Goal: Task Accomplishment & Management: Manage account settings

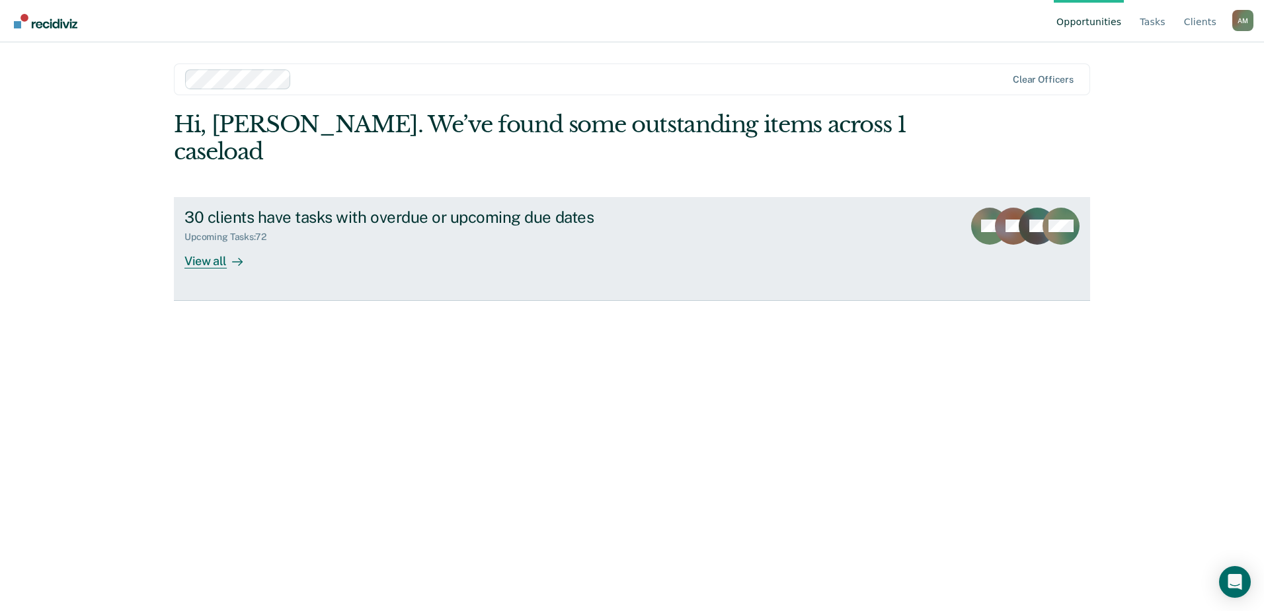
click at [290, 208] on div "30 clients have tasks with overdue or upcoming due dates" at bounding box center [416, 217] width 464 height 19
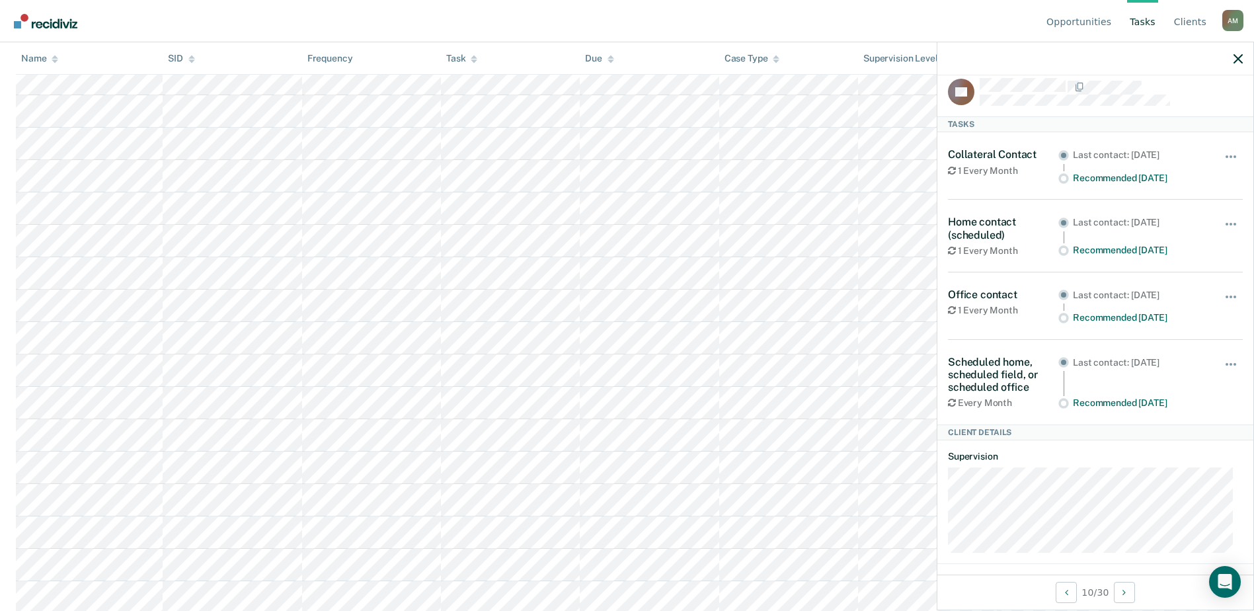
scroll to position [17, 0]
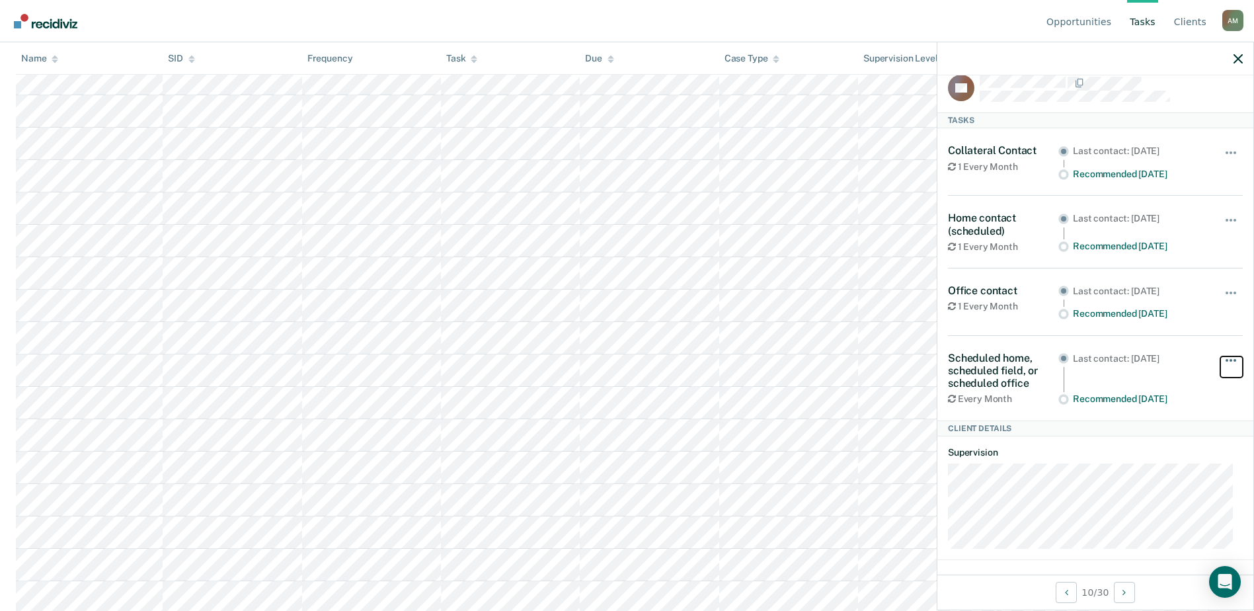
drag, startPoint x: 1230, startPoint y: 355, endPoint x: 1223, endPoint y: 360, distance: 8.6
click at [1227, 357] on button "button" at bounding box center [1232, 366] width 22 height 21
click at [1223, 356] on button "button" at bounding box center [1232, 366] width 22 height 21
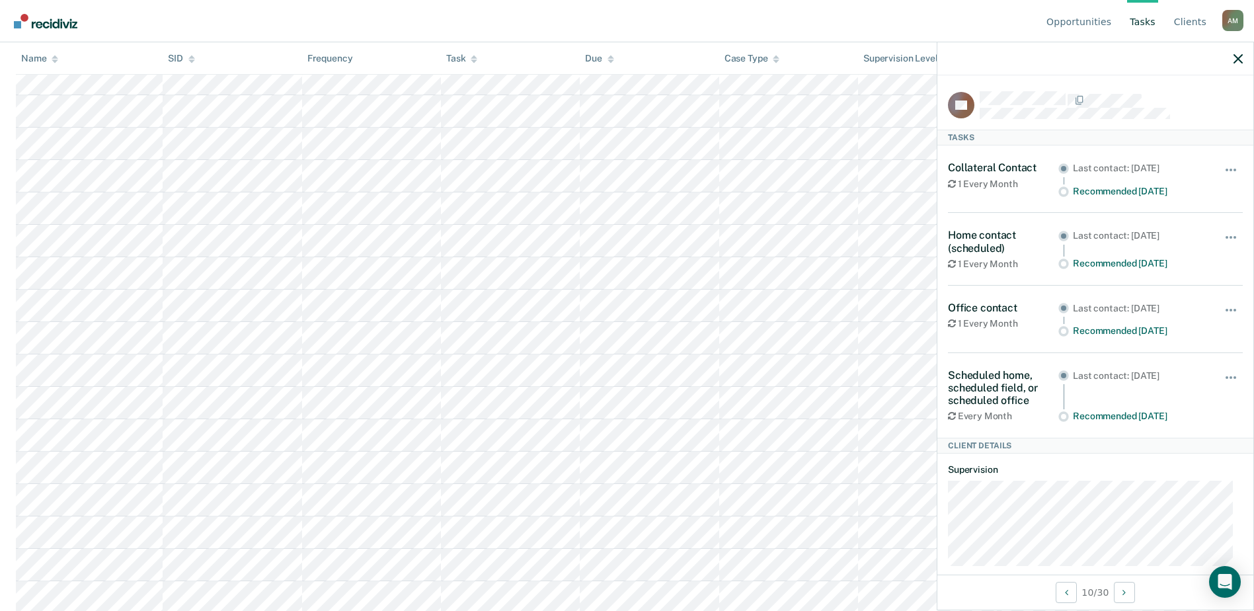
scroll to position [926, 0]
click at [1236, 56] on icon "button" at bounding box center [1238, 58] width 9 height 9
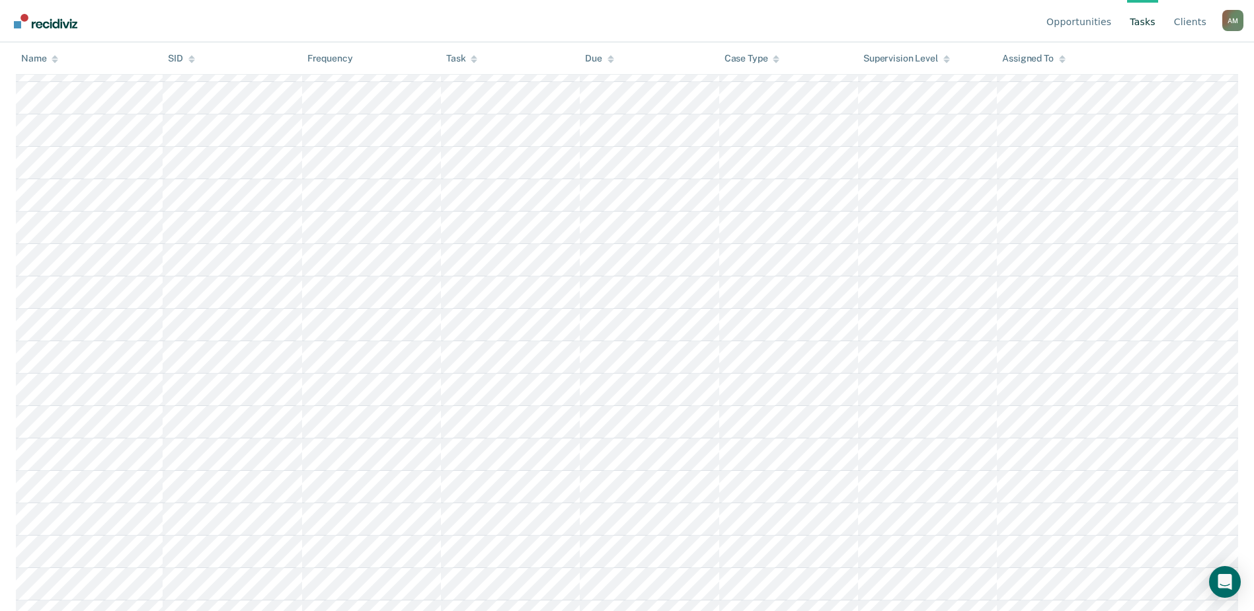
scroll to position [907, 0]
